Goal: Task Accomplishment & Management: Manage account settings

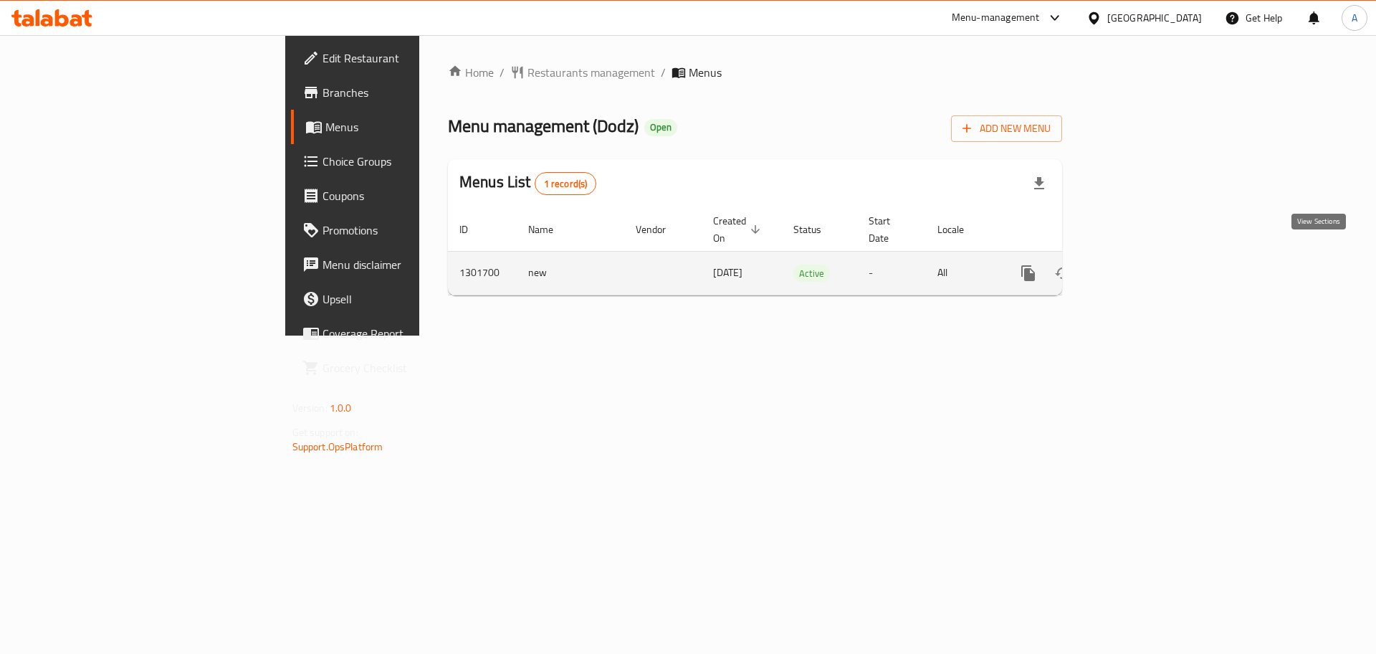
click at [1138, 267] on icon "enhanced table" at bounding box center [1131, 273] width 13 height 13
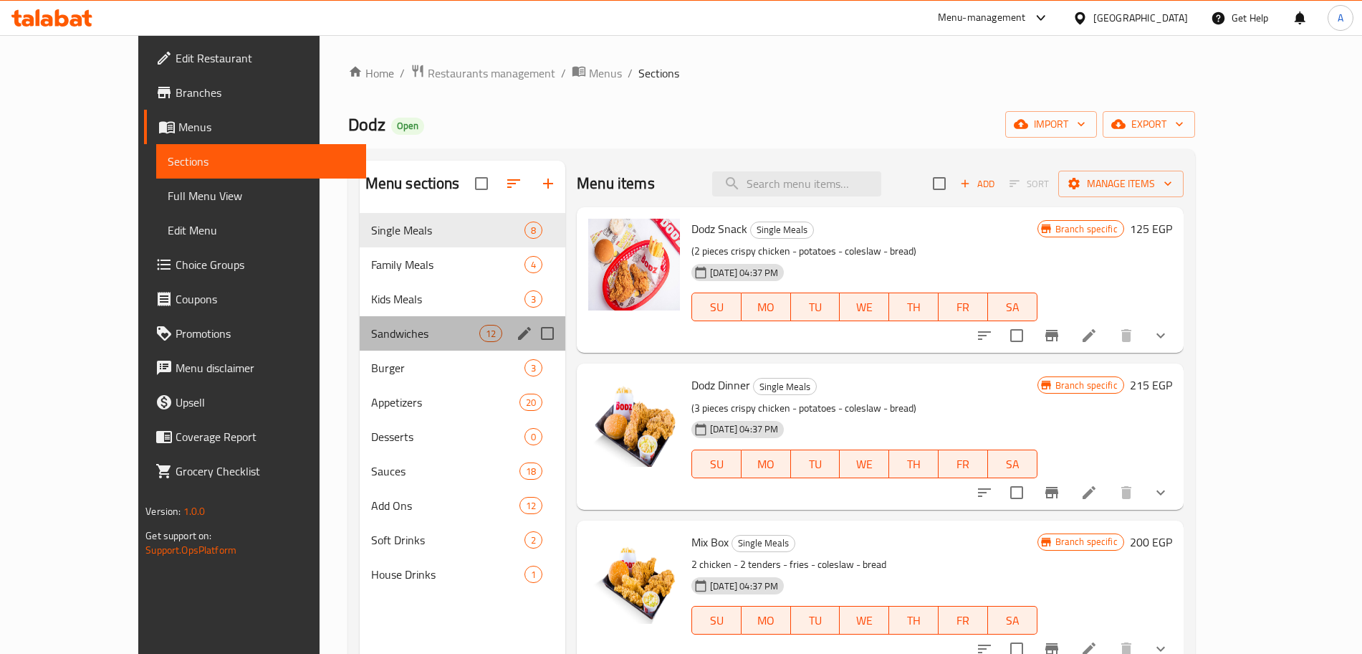
click at [361, 343] on div "Sandwiches 12" at bounding box center [463, 333] width 206 height 34
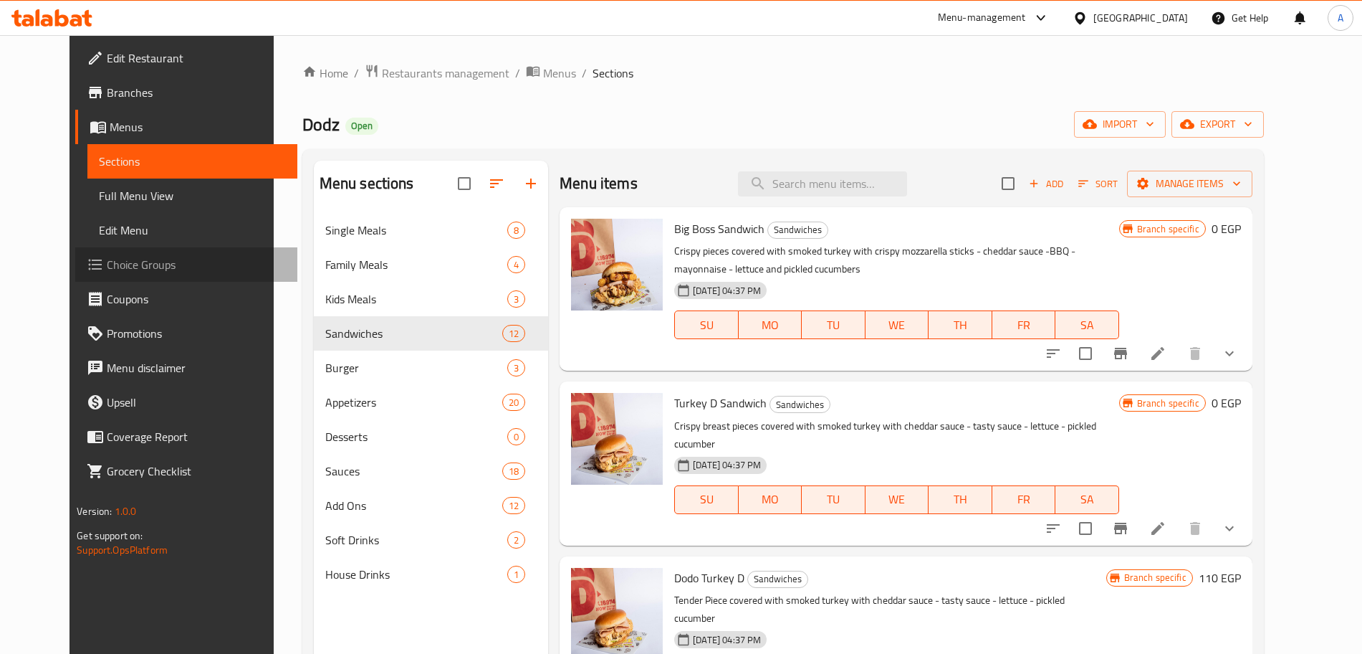
click at [107, 259] on span "Choice Groups" at bounding box center [196, 264] width 178 height 17
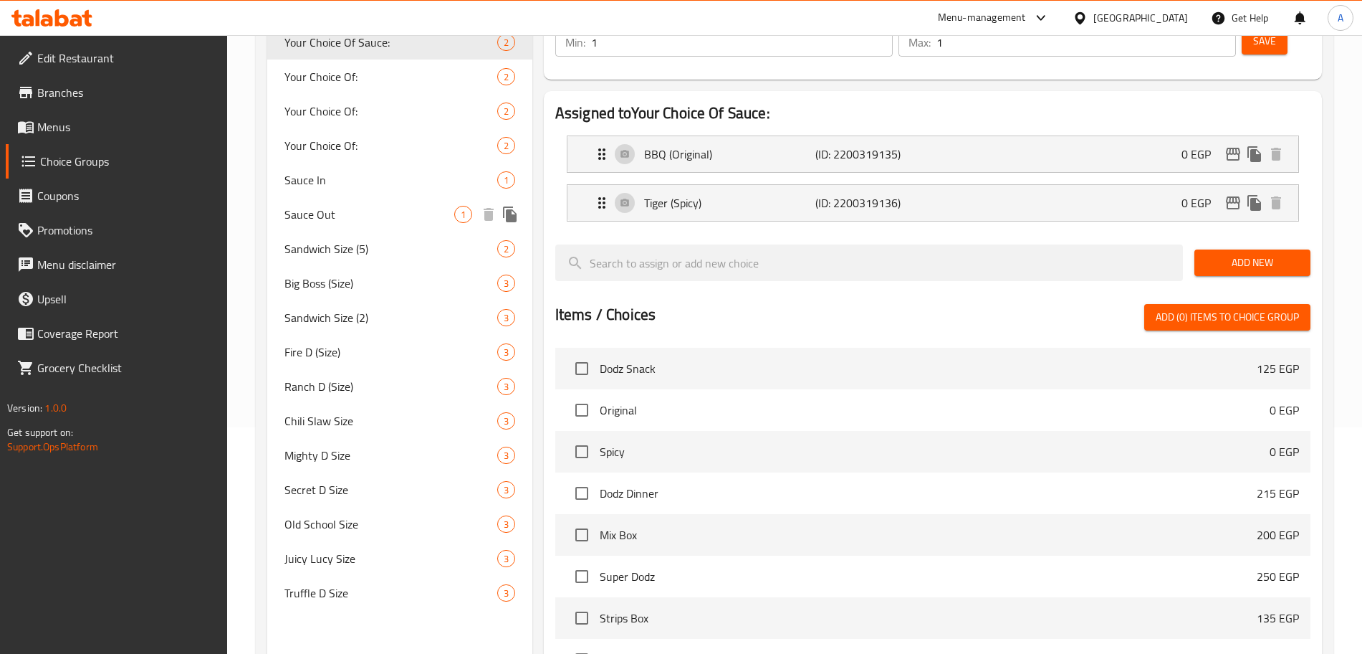
scroll to position [226, 0]
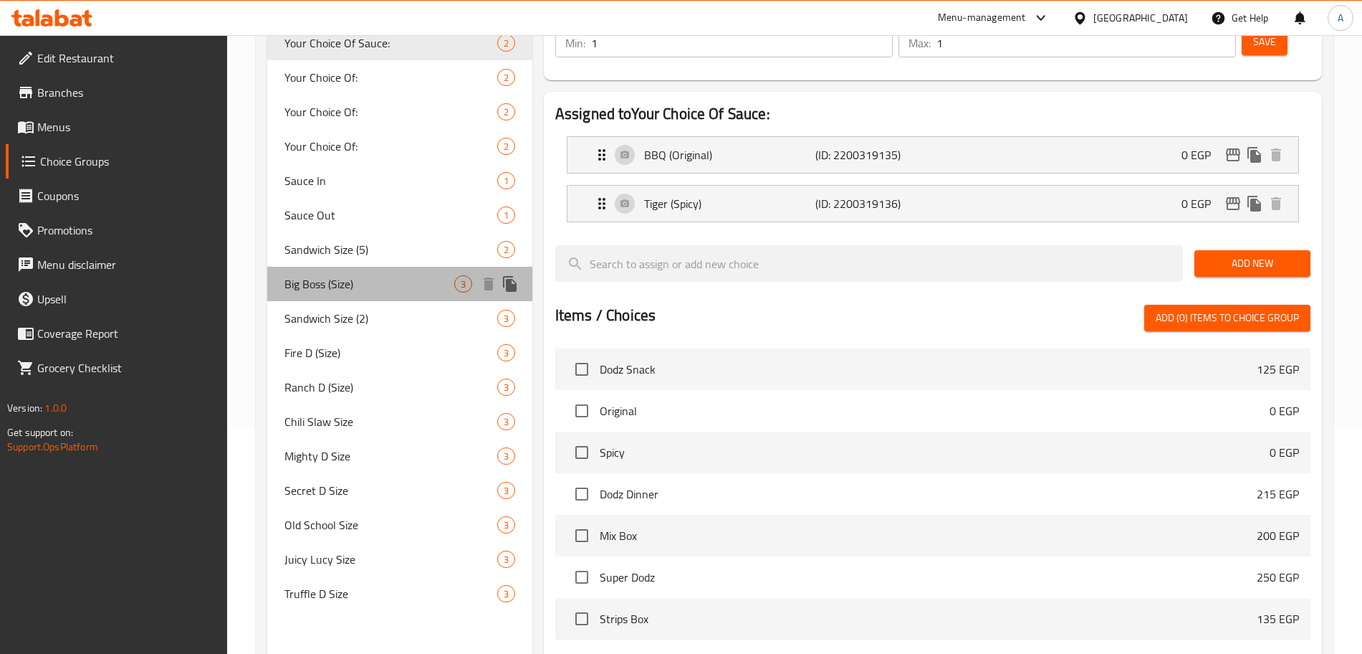
click at [424, 290] on span "Big Boss (Size)" at bounding box center [370, 283] width 170 height 17
type input "Big Boss (Size)"
type input "بيج بوس (حجم)"
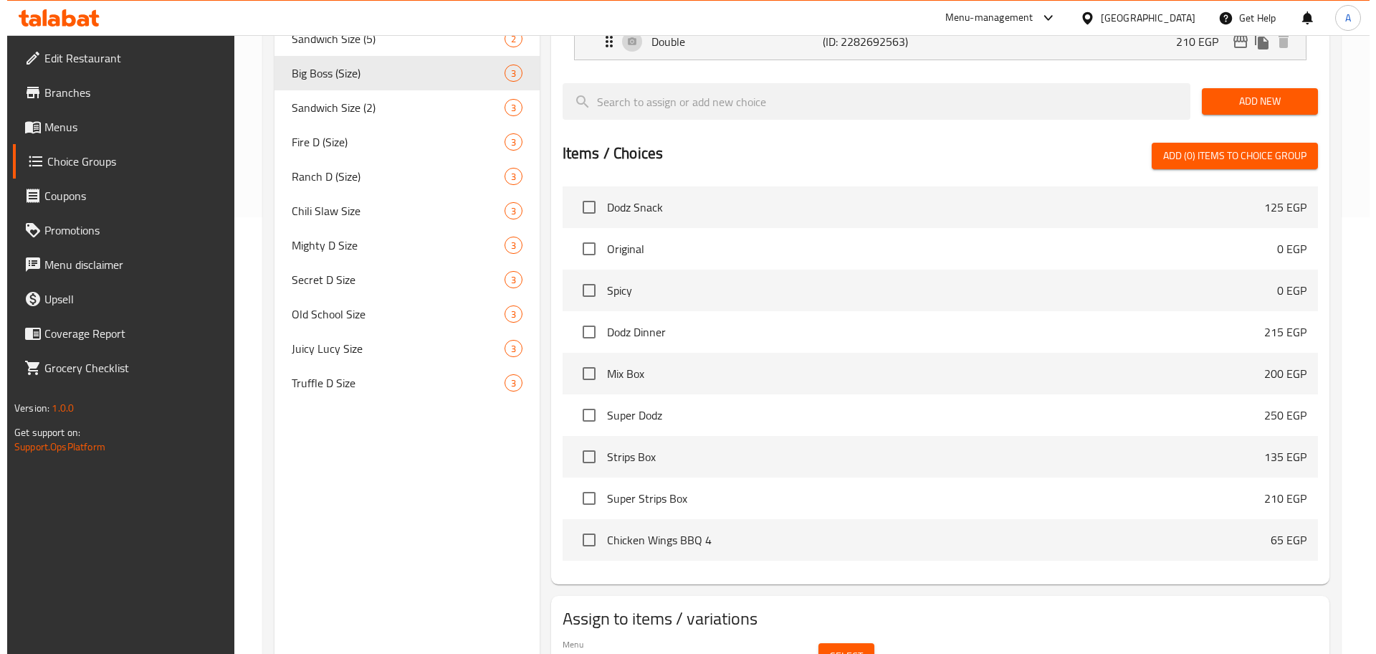
scroll to position [473, 0]
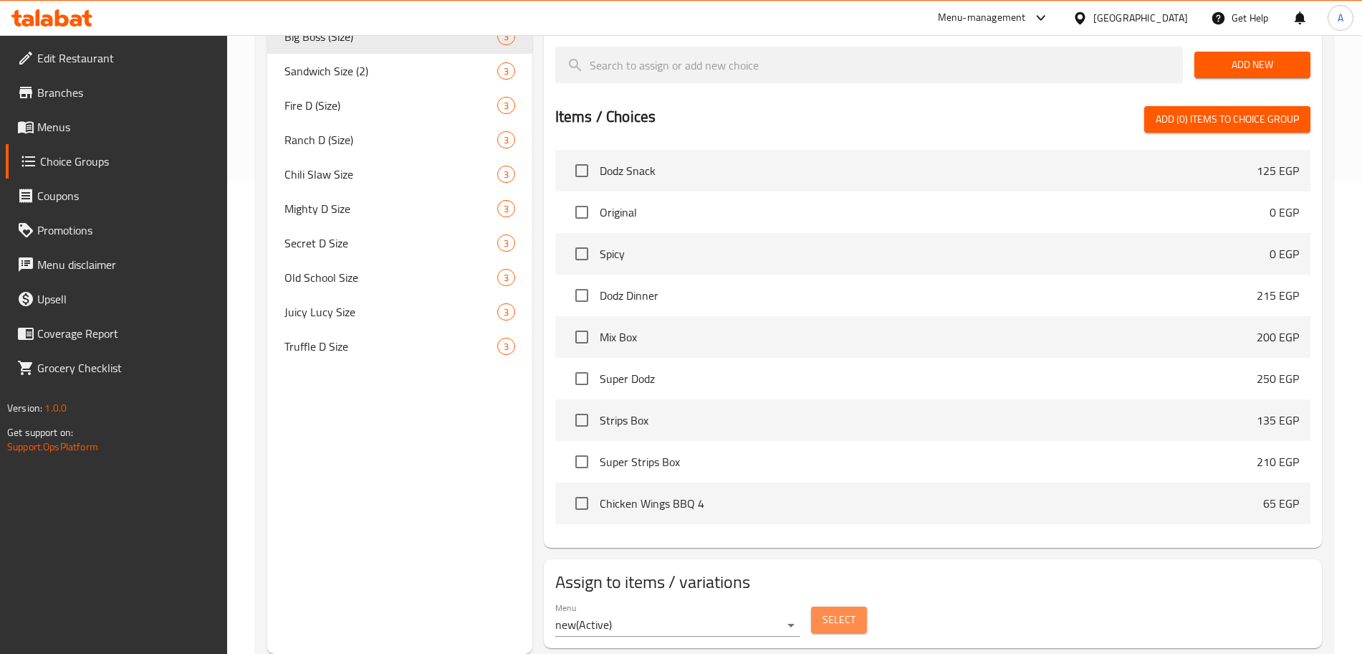
click at [851, 611] on span "Select" at bounding box center [839, 620] width 33 height 18
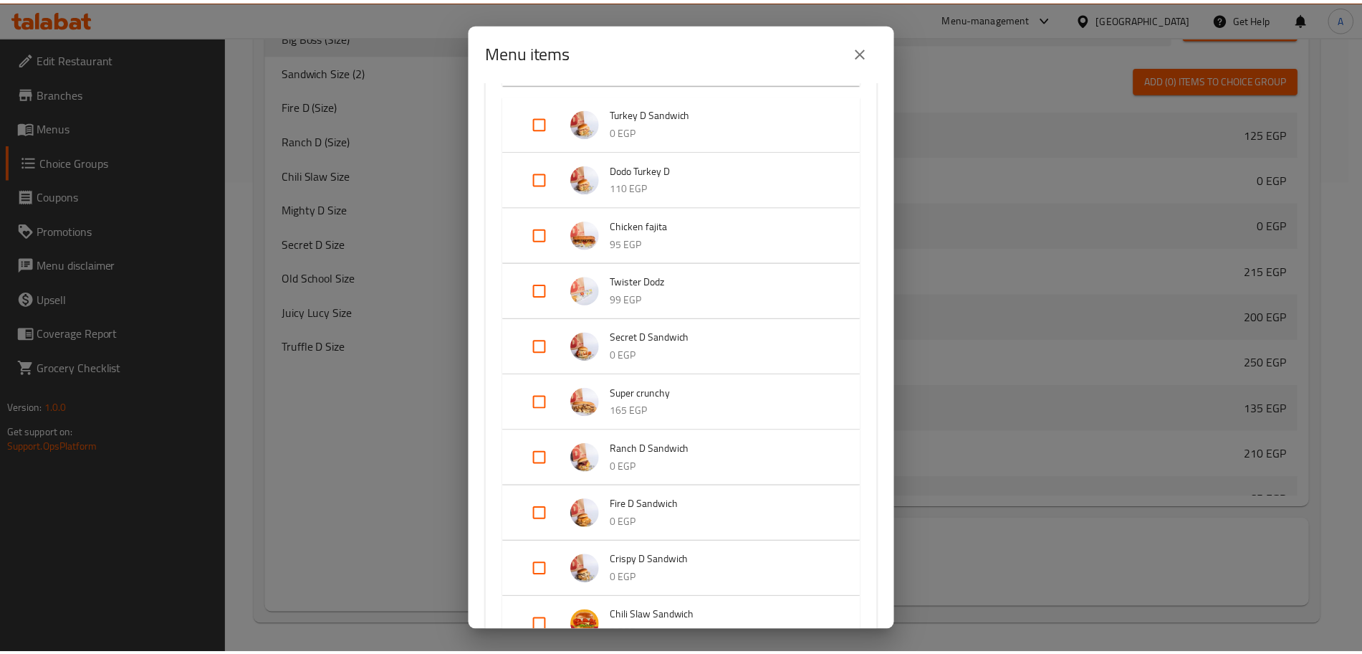
scroll to position [254, 0]
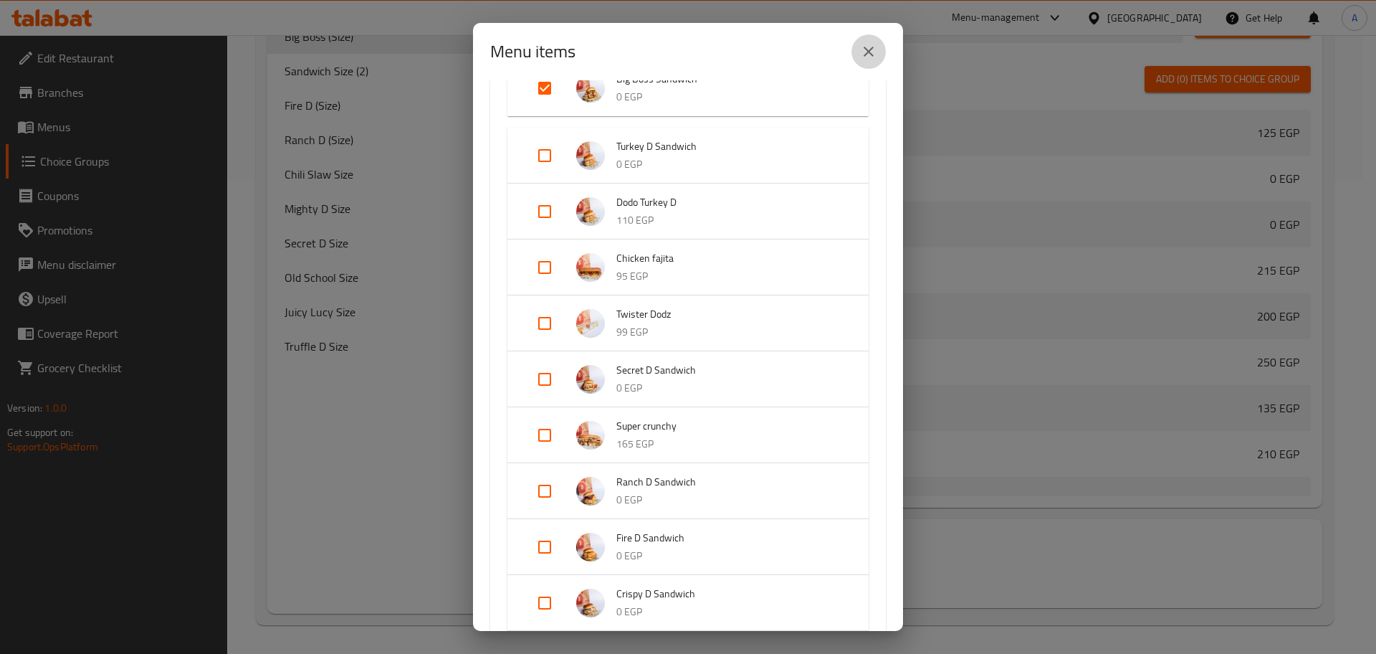
click at [865, 52] on icon "close" at bounding box center [868, 51] width 17 height 17
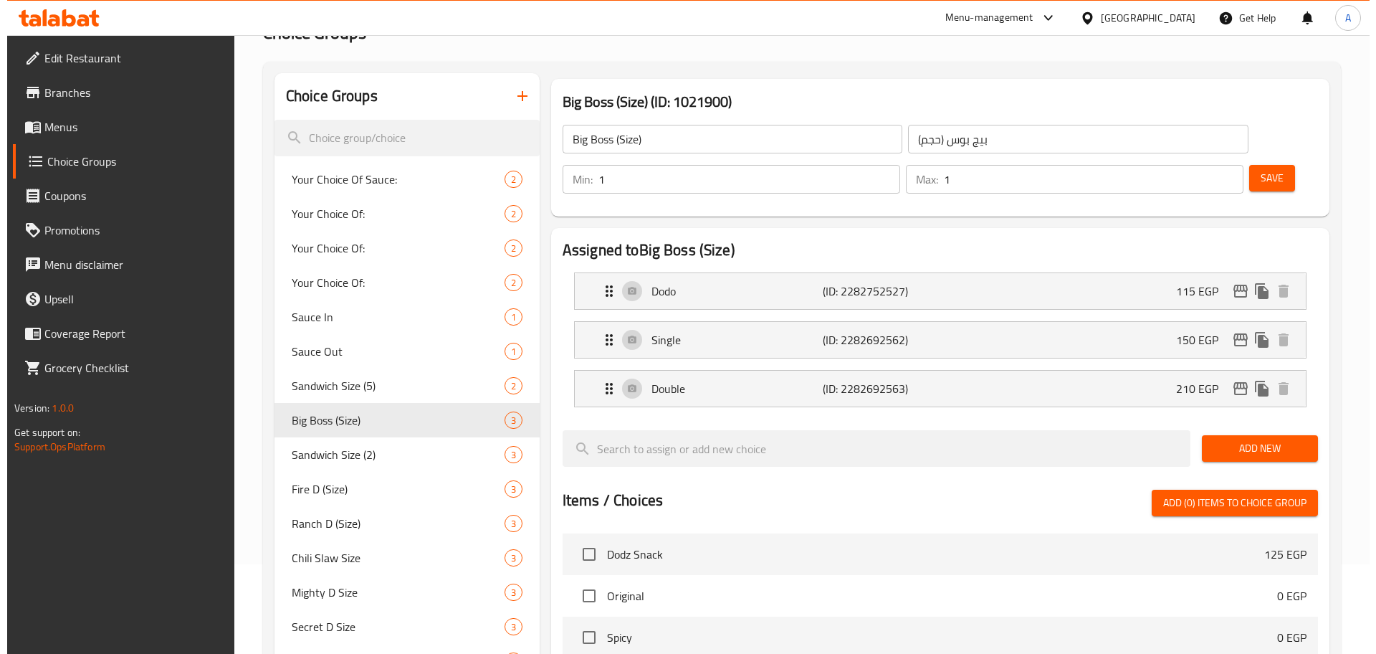
scroll to position [0, 0]
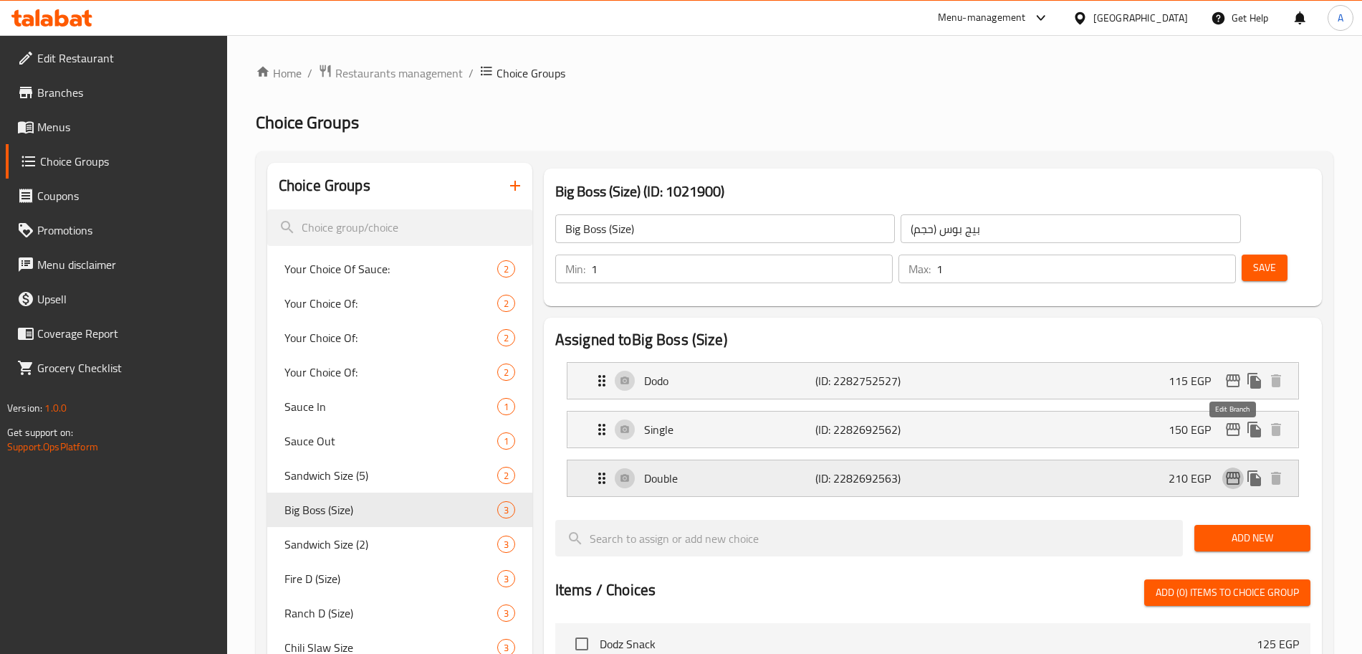
click at [1232, 469] on icon "edit" at bounding box center [1233, 477] width 17 height 17
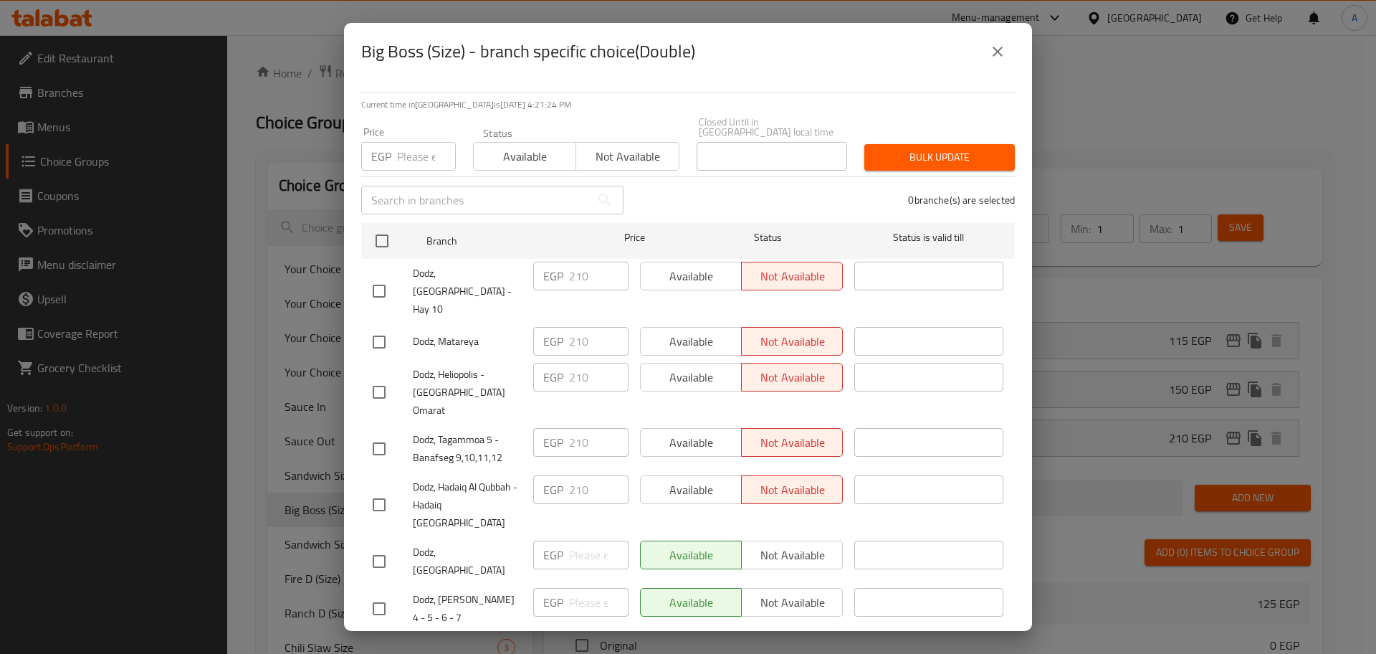
click at [416, 171] on input "number" at bounding box center [426, 156] width 59 height 29
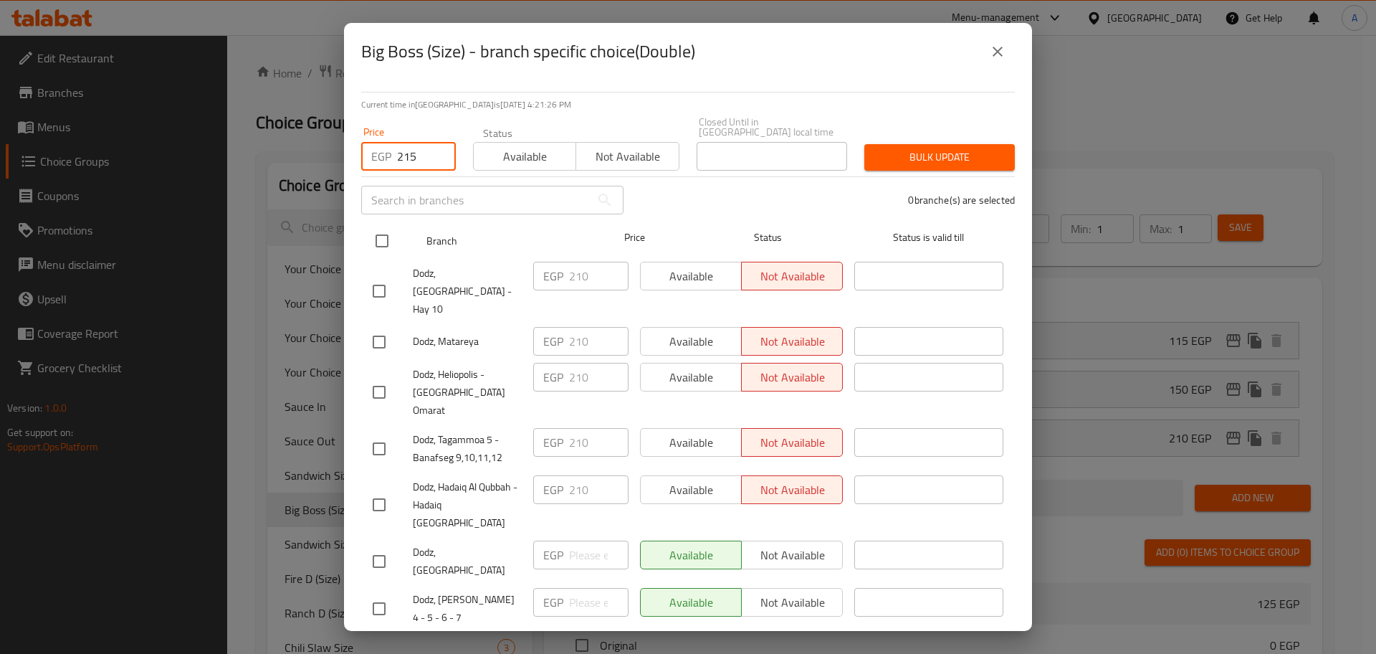
type input "215"
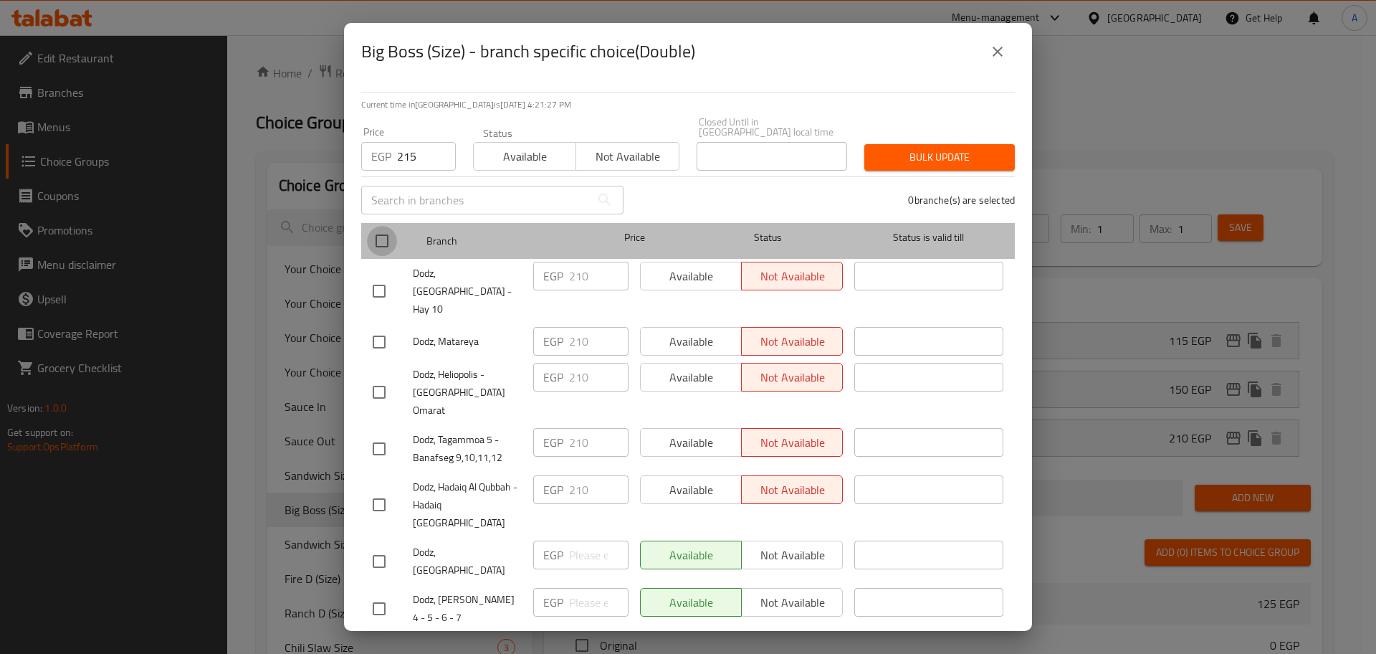
click at [381, 256] on input "checkbox" at bounding box center [382, 241] width 30 height 30
checkbox input "true"
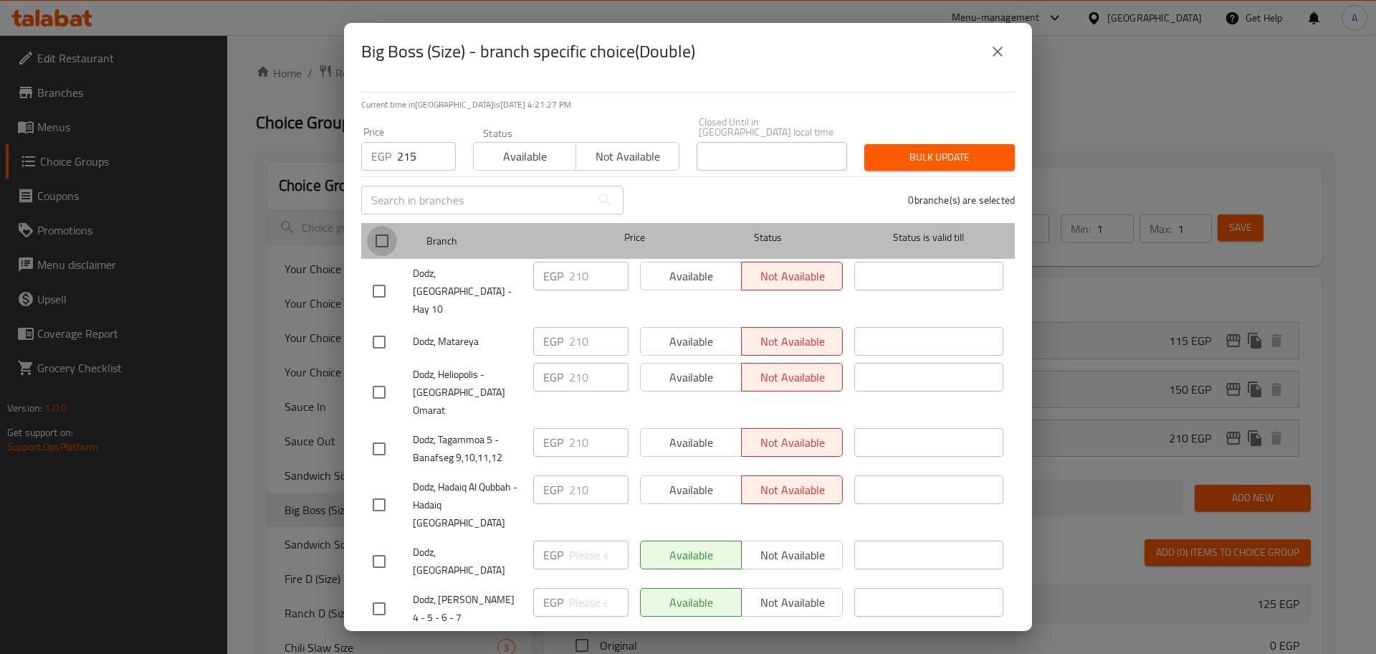
checkbox input "true"
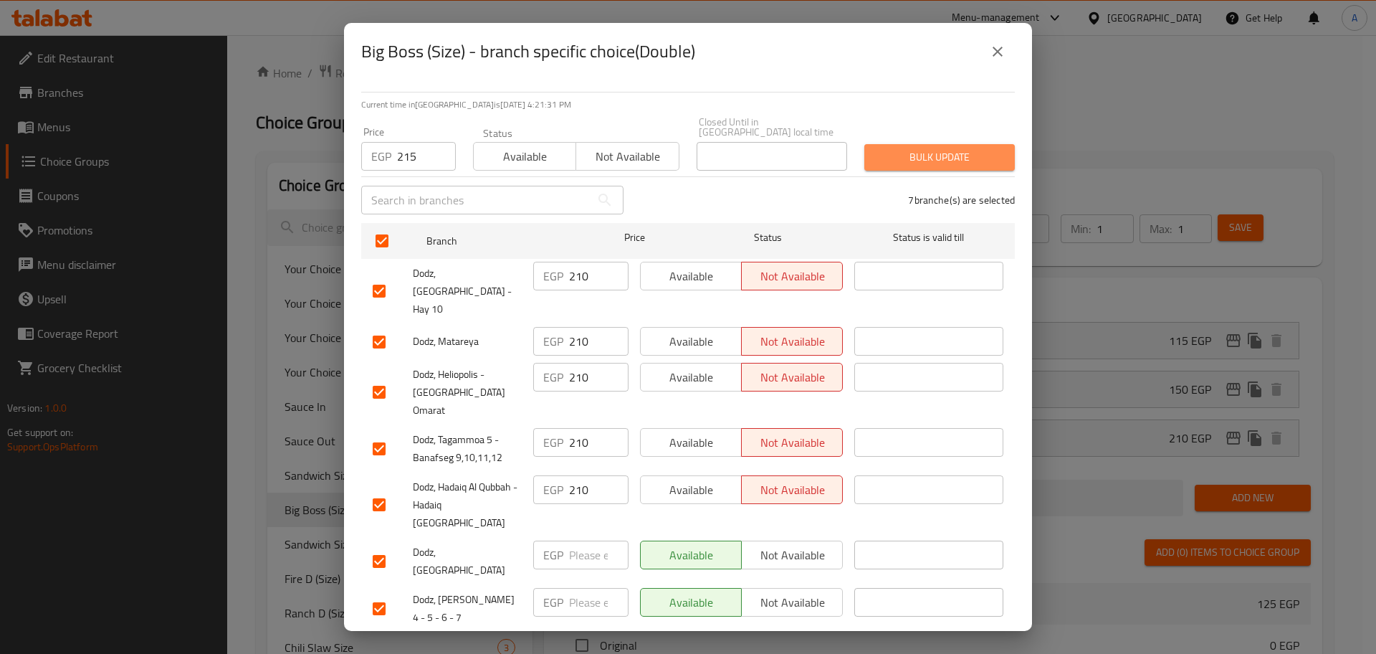
click at [908, 166] on span "Bulk update" at bounding box center [940, 157] width 128 height 18
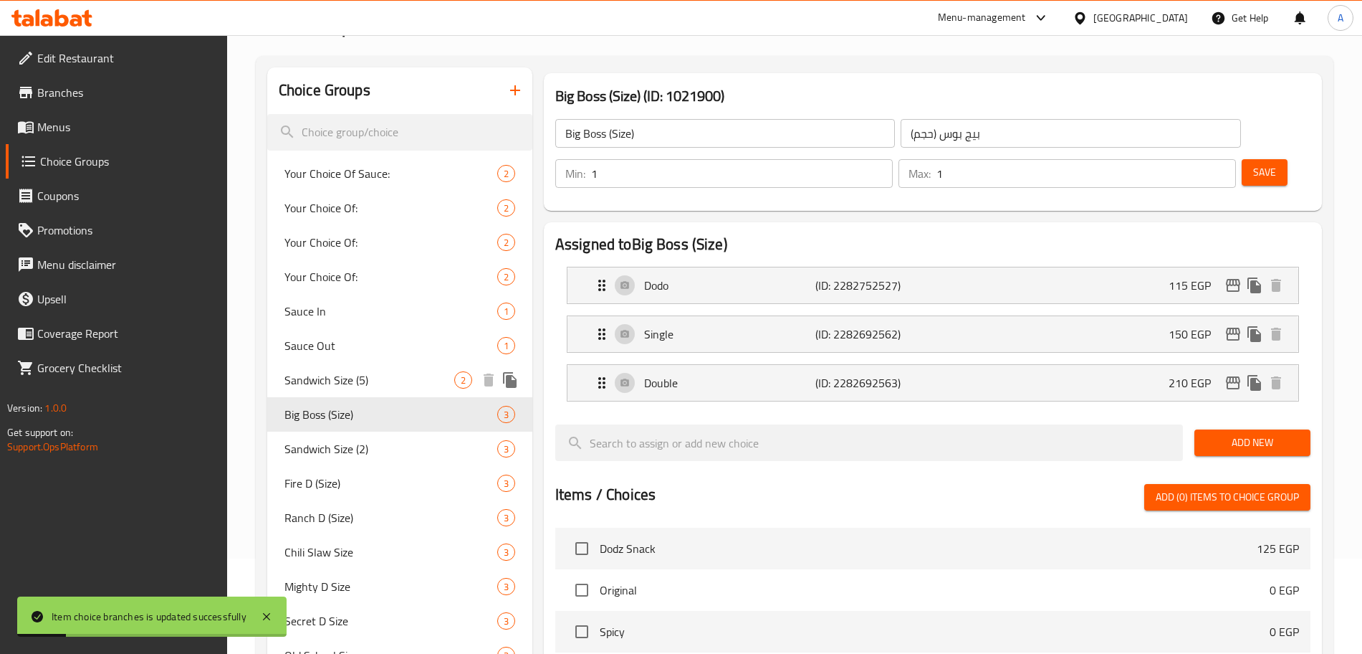
scroll to position [92, 0]
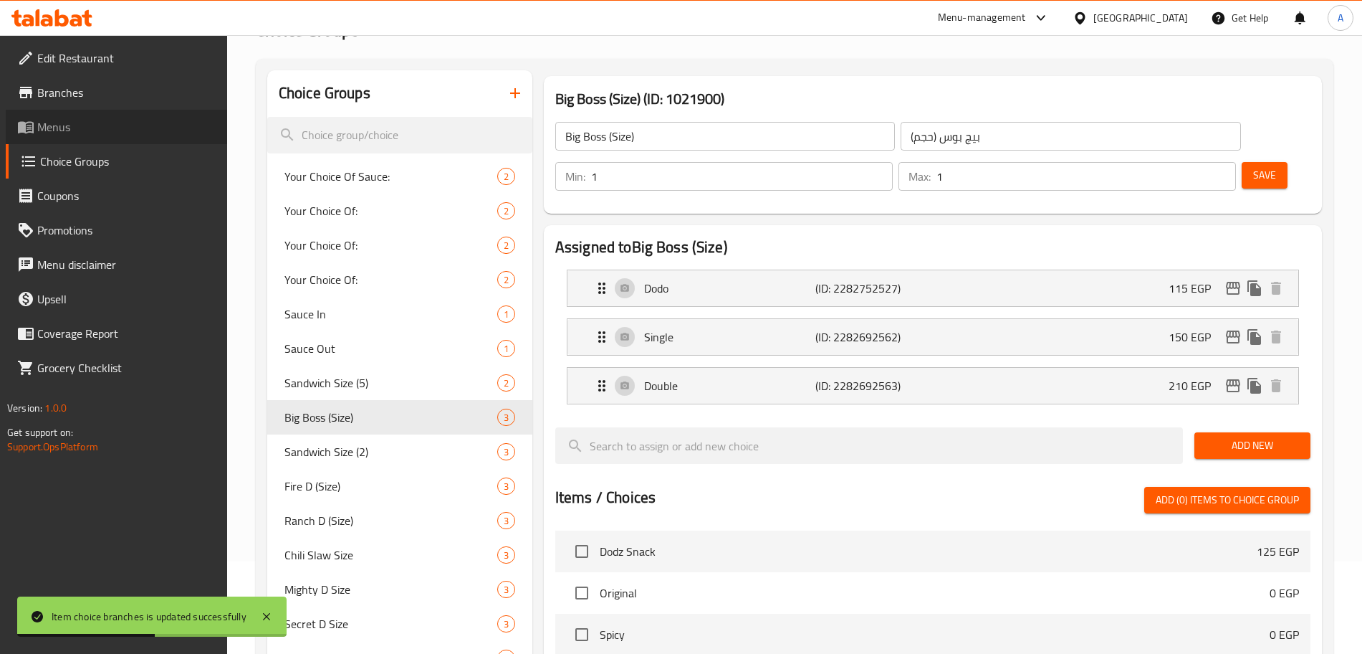
click at [108, 123] on span "Menus" at bounding box center [126, 126] width 178 height 17
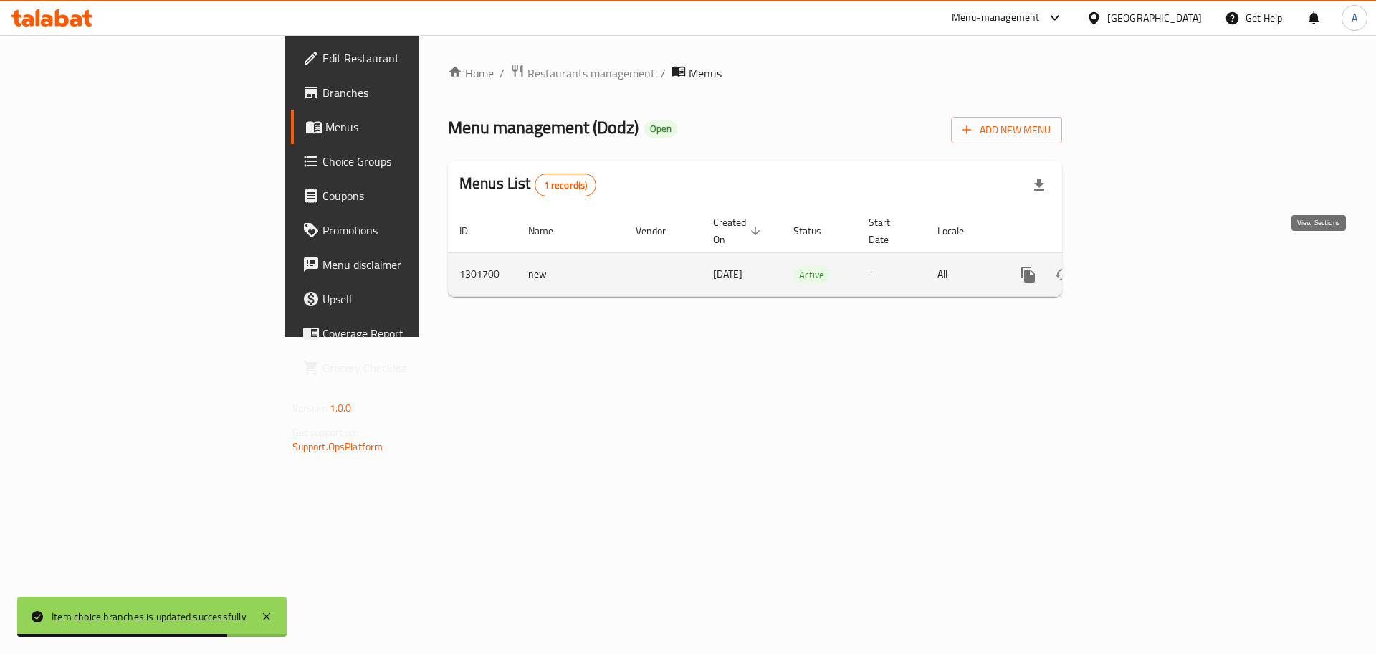
click at [1149, 269] on link "enhanced table" at bounding box center [1131, 274] width 34 height 34
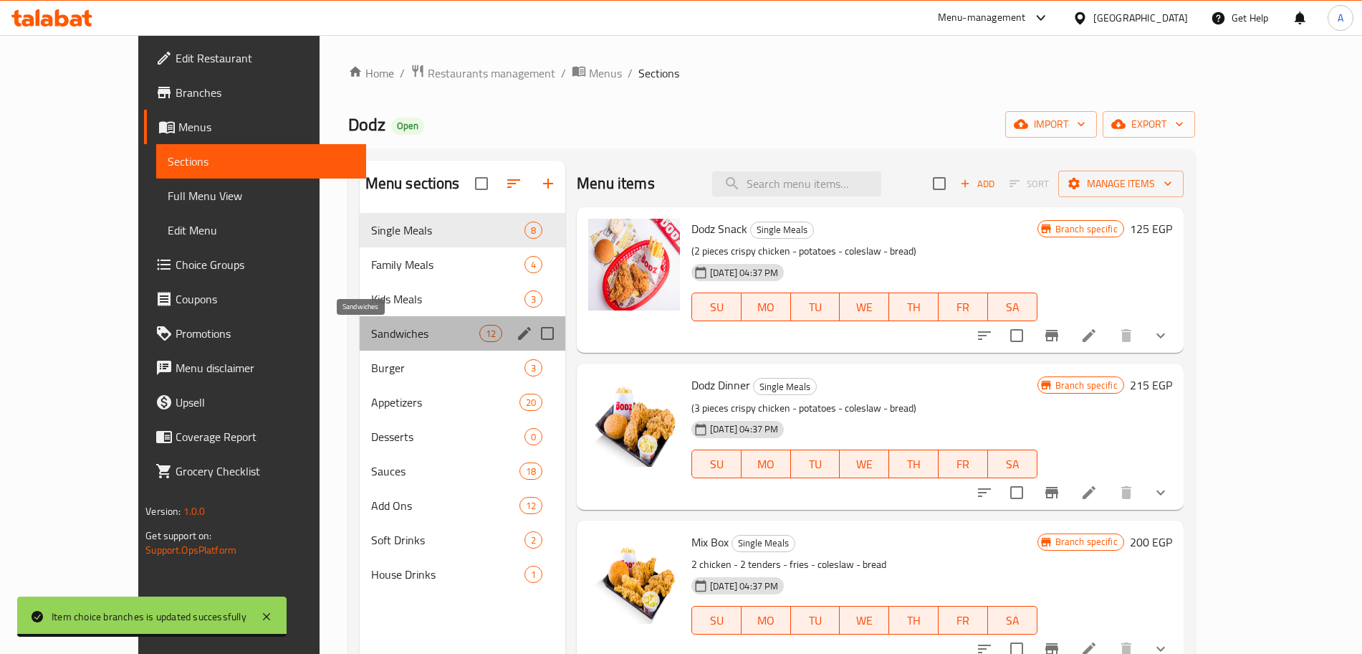
click at [383, 328] on span "Sandwiches" at bounding box center [425, 333] width 108 height 17
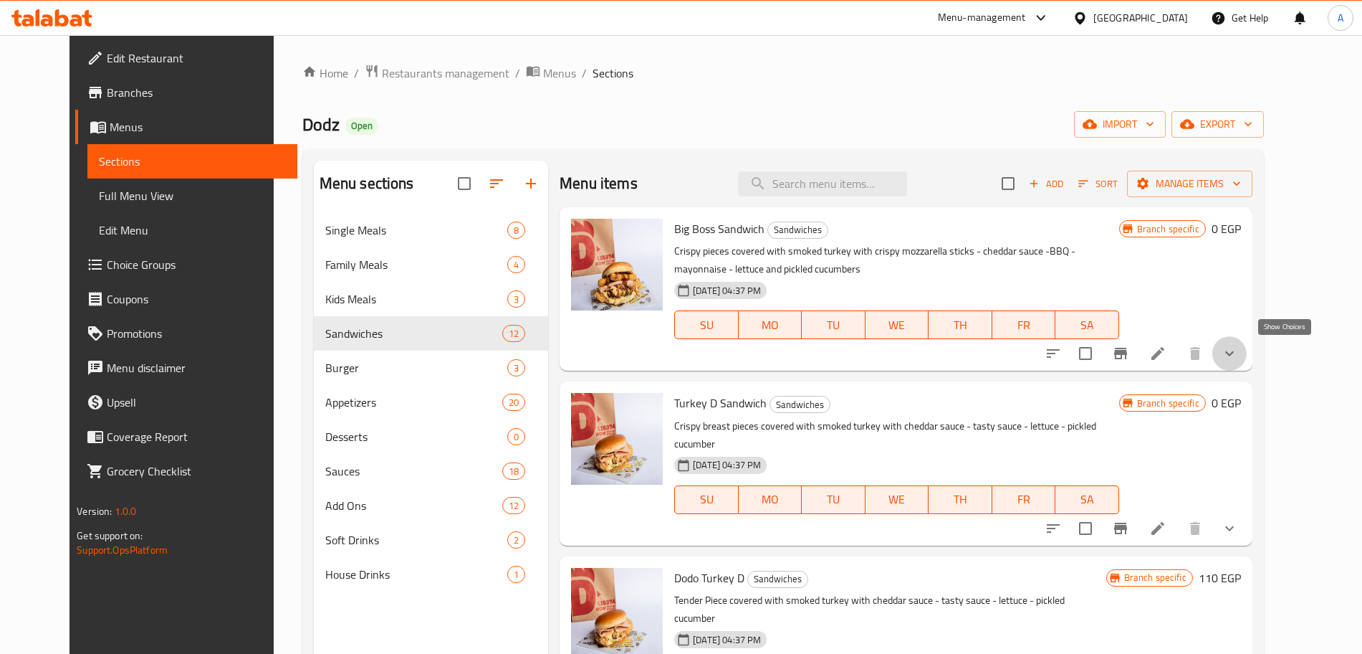
click at [1238, 355] on icon "show more" at bounding box center [1229, 353] width 17 height 17
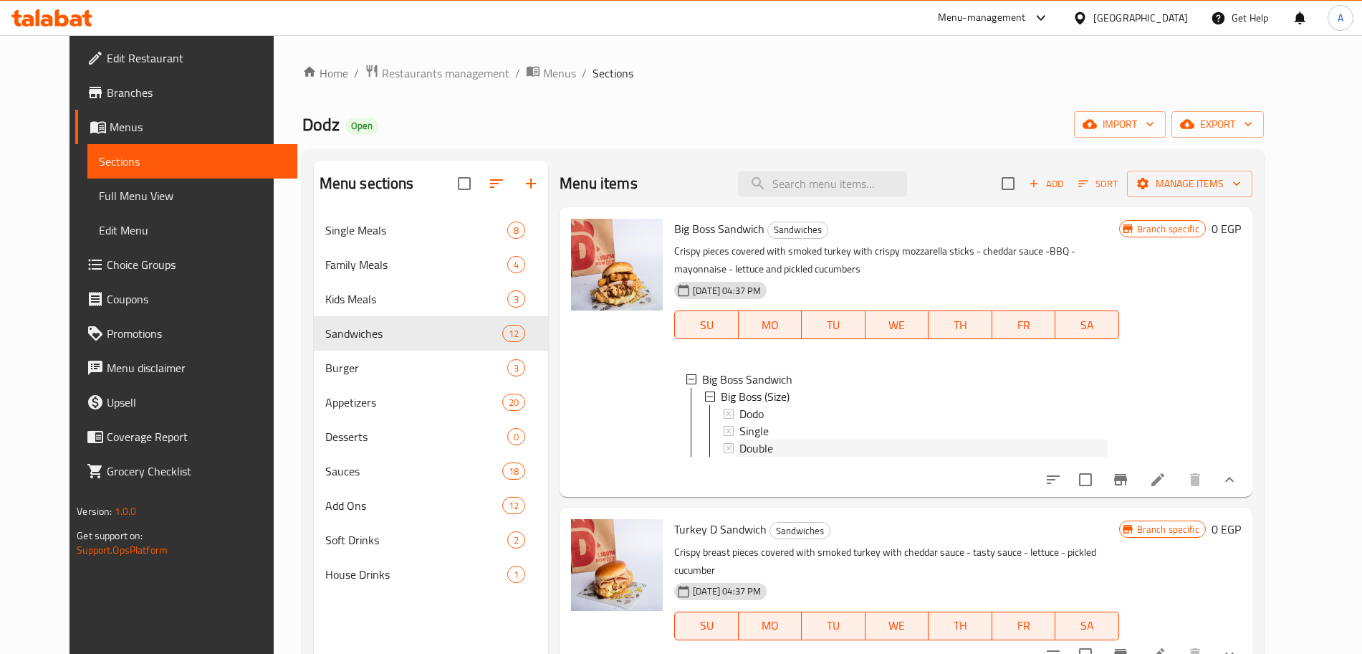
click at [744, 445] on span "Double" at bounding box center [757, 447] width 34 height 17
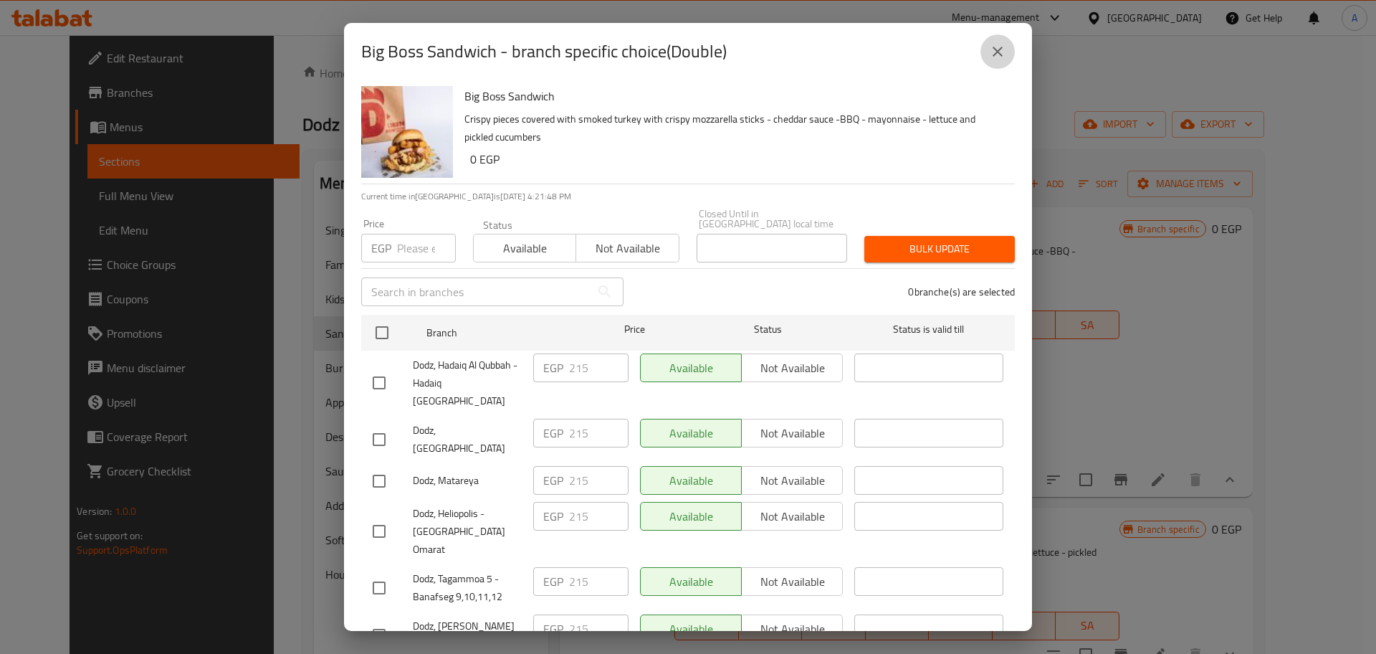
click at [998, 47] on icon "close" at bounding box center [997, 51] width 17 height 17
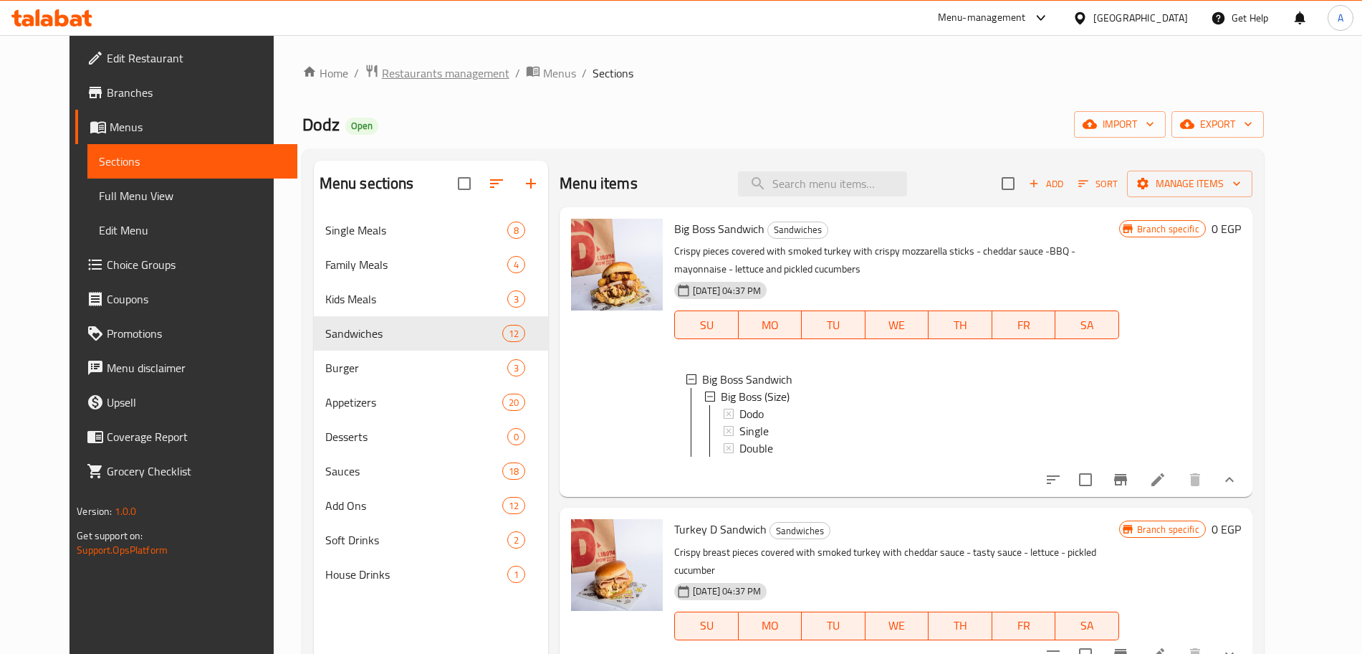
click at [426, 65] on span "Restaurants management" at bounding box center [446, 73] width 128 height 17
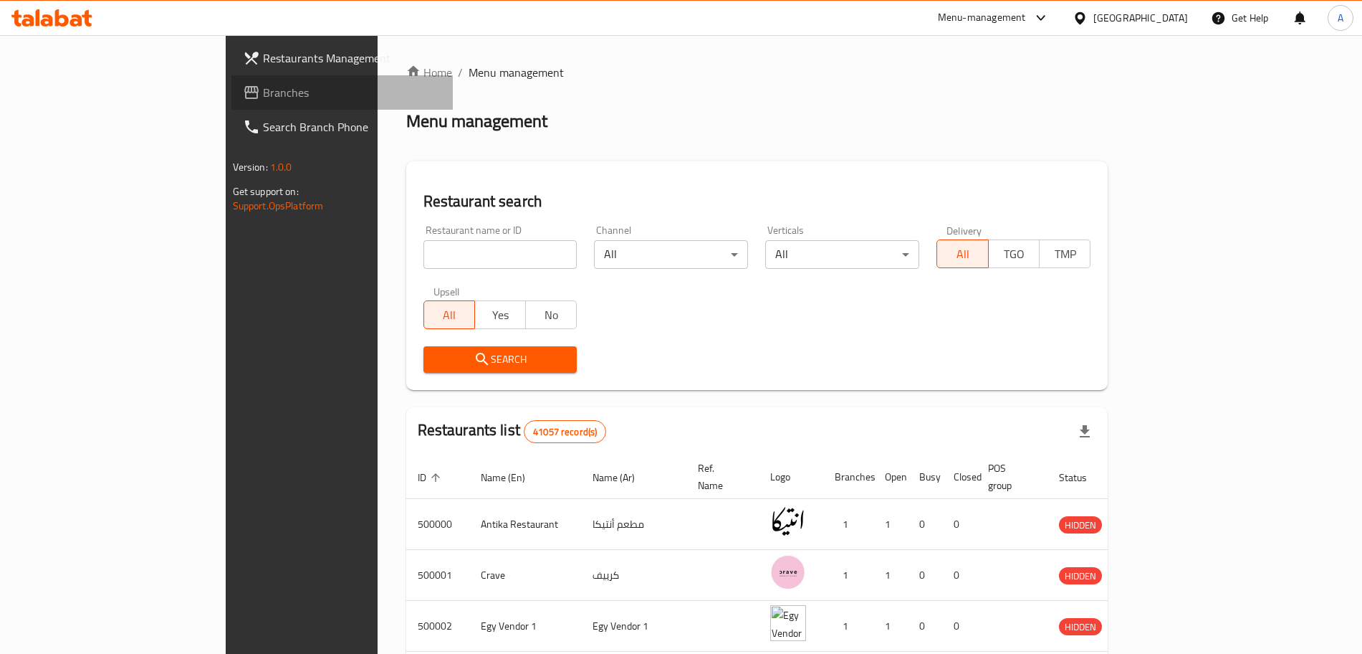
click at [231, 82] on link "Branches" at bounding box center [341, 92] width 221 height 34
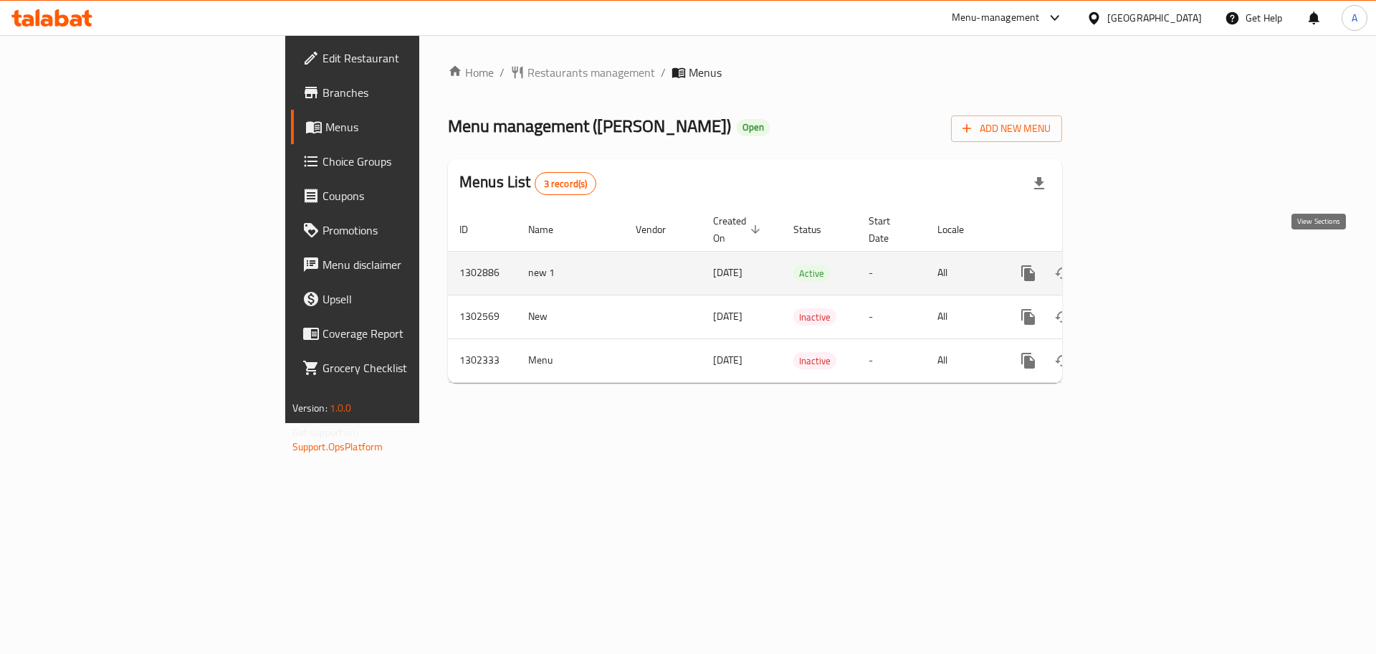
click at [1140, 264] on icon "enhanced table" at bounding box center [1131, 272] width 17 height 17
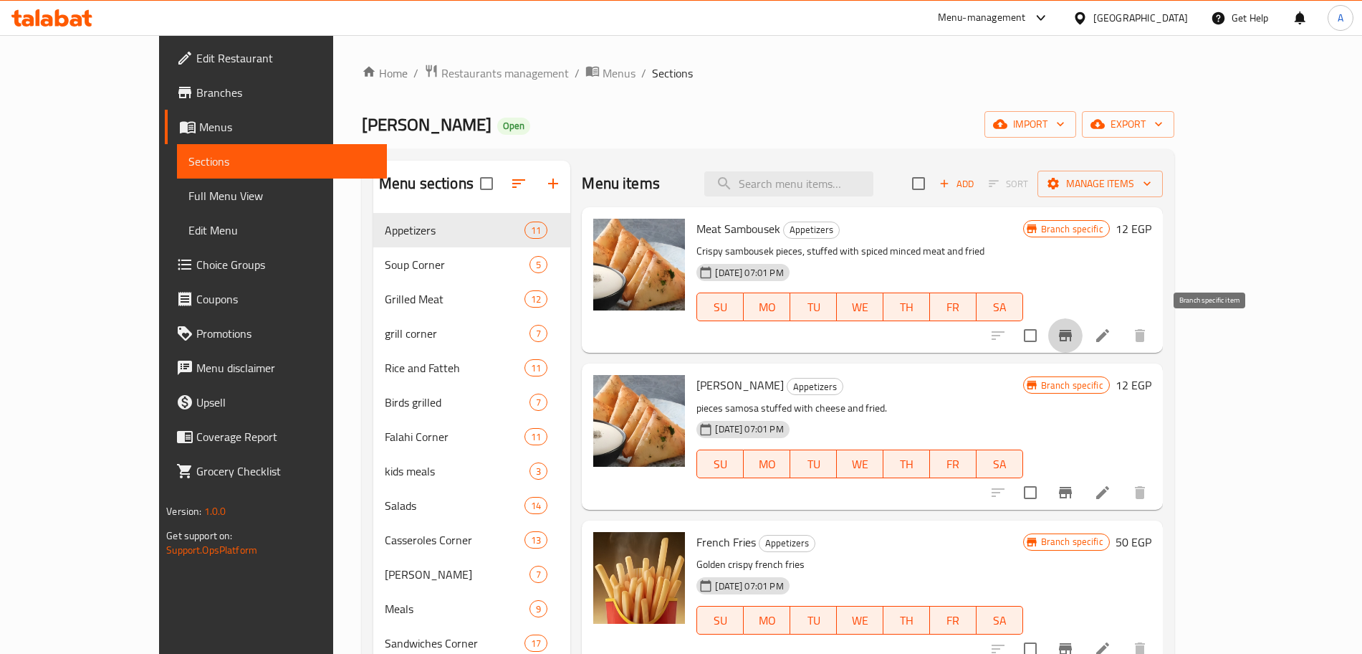
click at [1074, 328] on icon "Branch-specific-item" at bounding box center [1065, 335] width 17 height 17
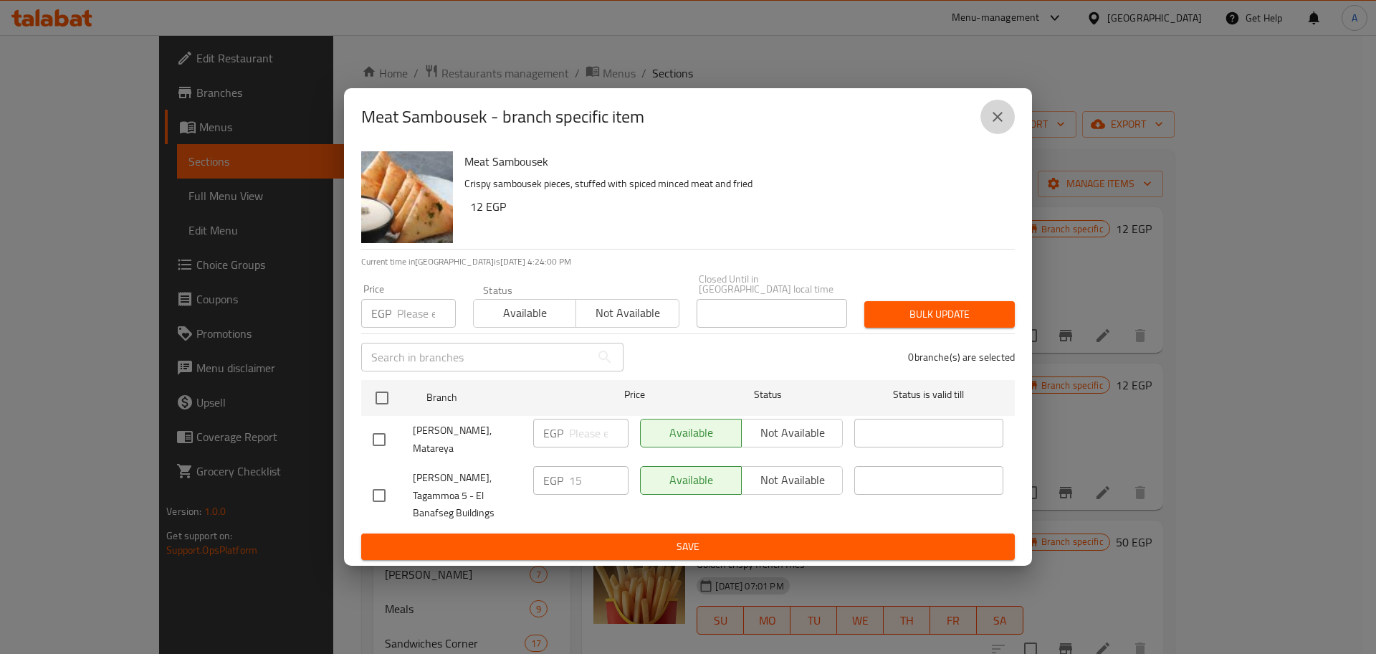
click at [1003, 110] on button "close" at bounding box center [997, 117] width 34 height 34
